Goal: Book appointment/travel/reservation

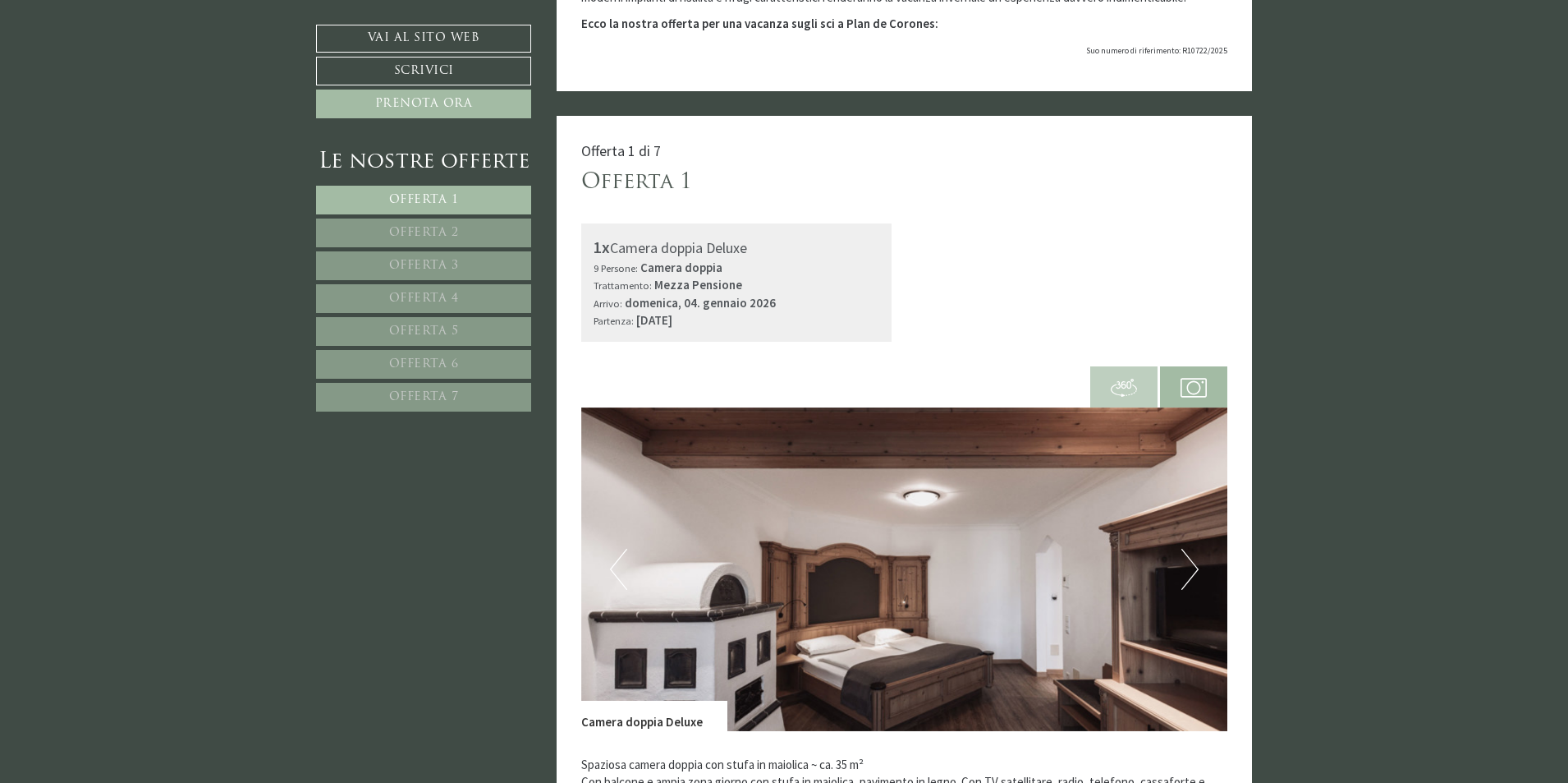
scroll to position [328, 0]
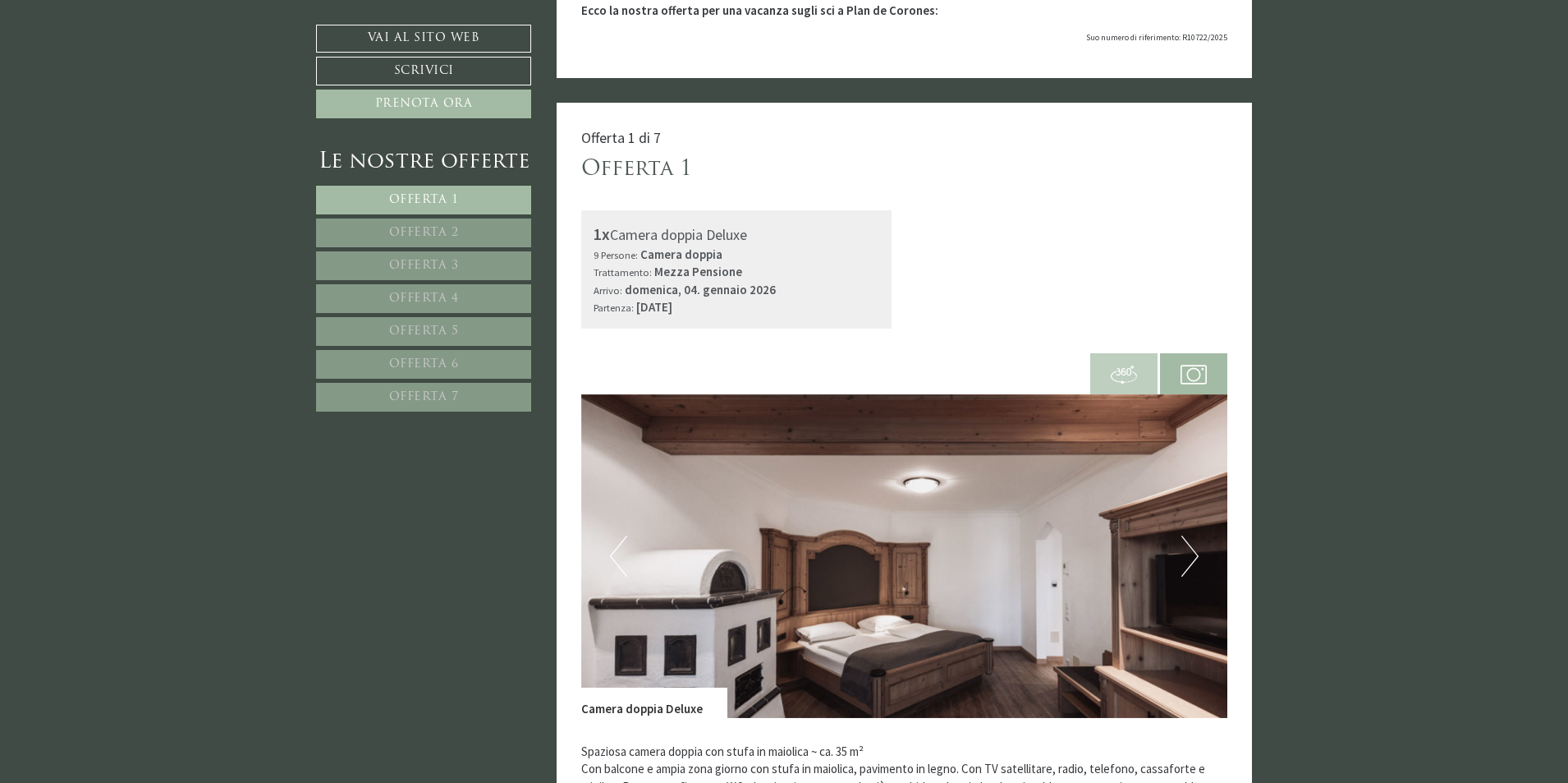
drag, startPoint x: 645, startPoint y: 253, endPoint x: 833, endPoint y: 300, distance: 193.8
click at [783, 308] on div "1x Camera doppia Deluxe 9 Persone: Camera doppia Trattamento: Mezza Pensione Ar…" at bounding box center [736, 269] width 311 height 118
click at [940, 291] on div "1x Camera doppia Deluxe 9 Persone: Camera doppia Trattamento: Mezza Pensione Ar…" at bounding box center [905, 269] width 672 height 118
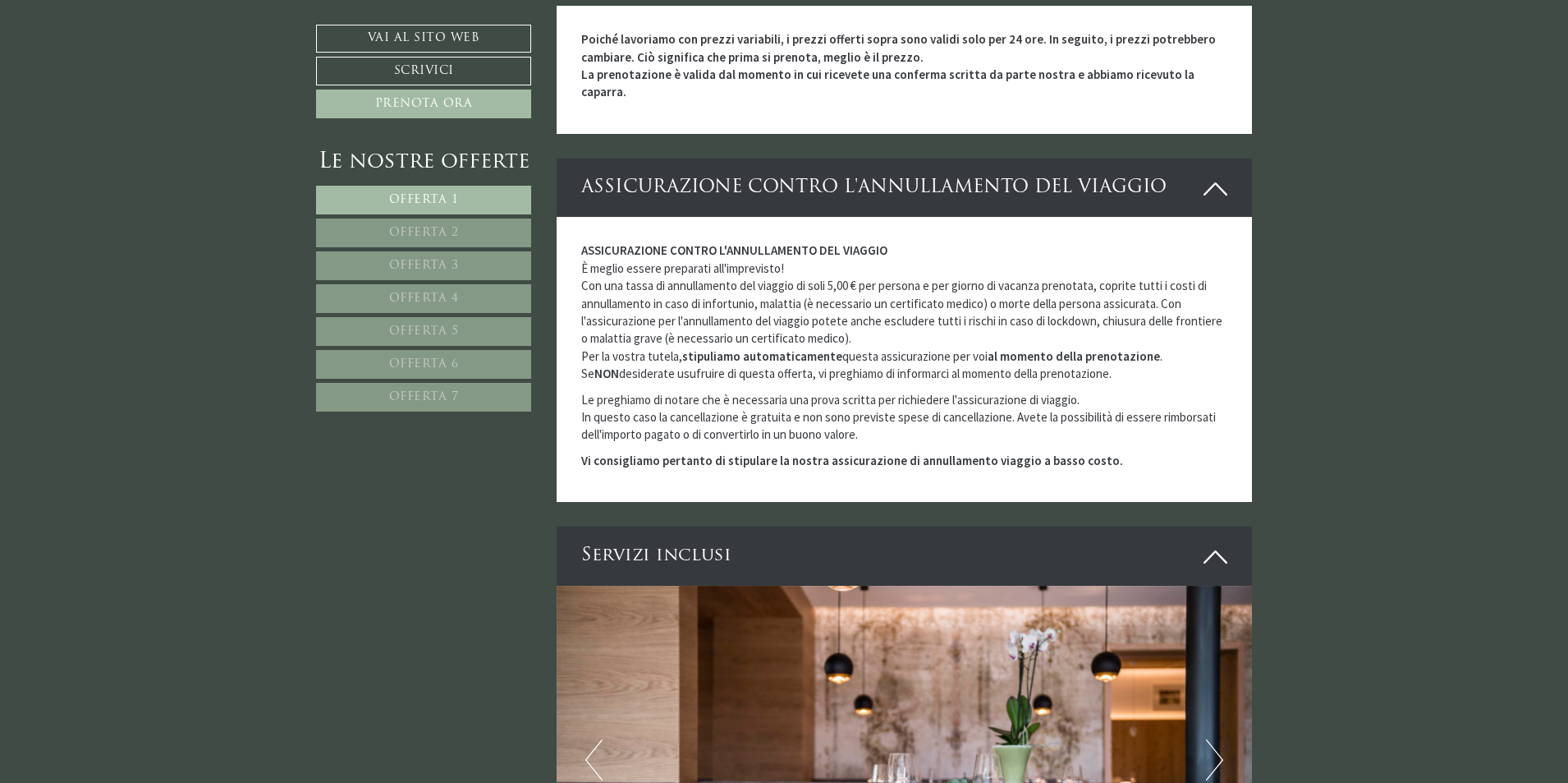
scroll to position [3944, 0]
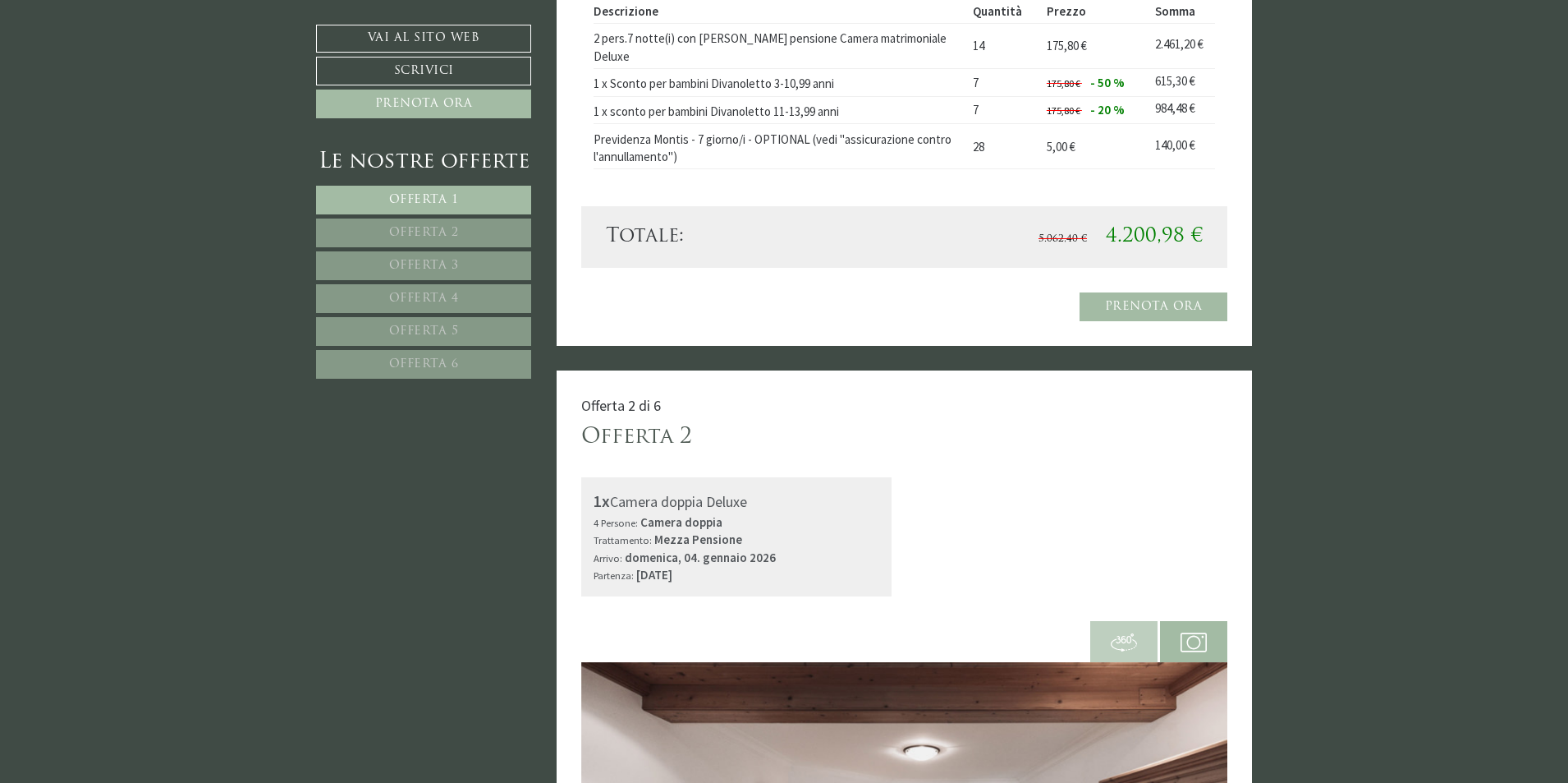
scroll to position [1232, 0]
